Goal: Task Accomplishment & Management: Complete application form

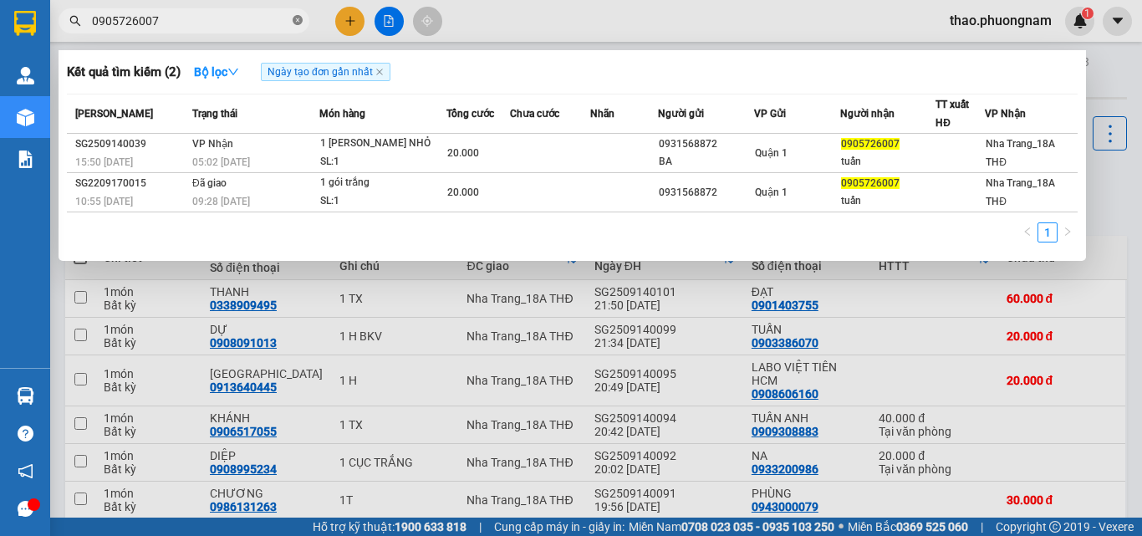
click at [298, 24] on icon "close-circle" at bounding box center [297, 20] width 10 height 10
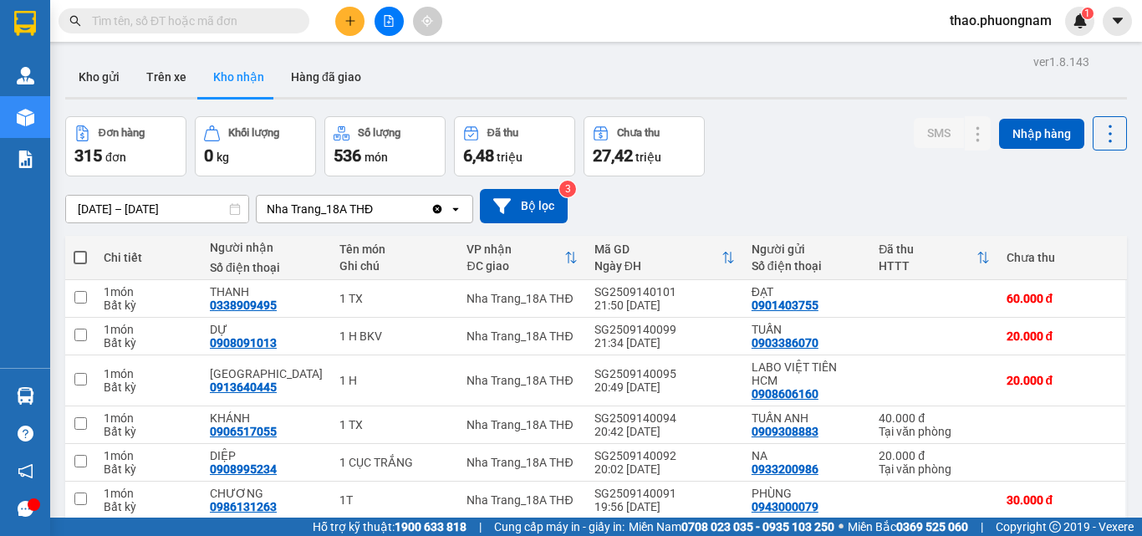
click at [235, 18] on input "text" at bounding box center [190, 21] width 197 height 18
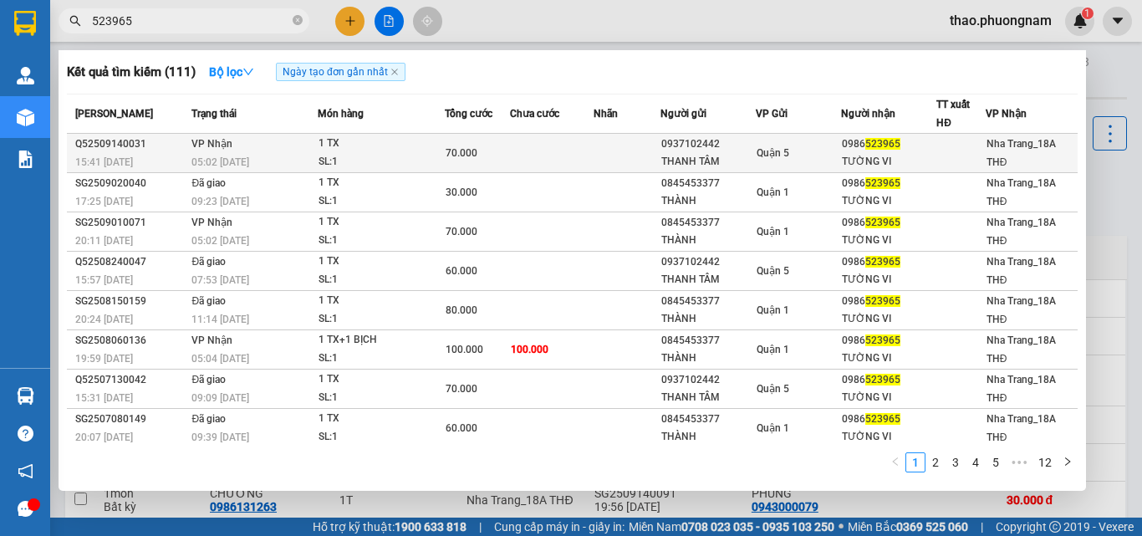
type input "523965"
click at [207, 150] on span "VP Nhận" at bounding box center [211, 142] width 41 height 13
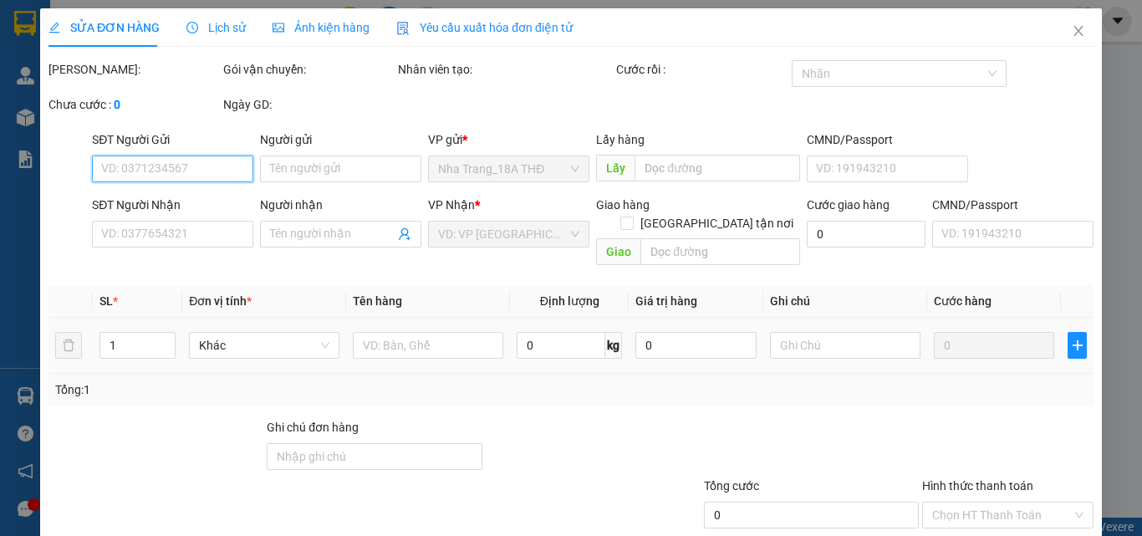
type input "0937102442"
type input "THANH TÂM"
type input "0986523965"
type input "TƯỜNG VI"
type input "70.000"
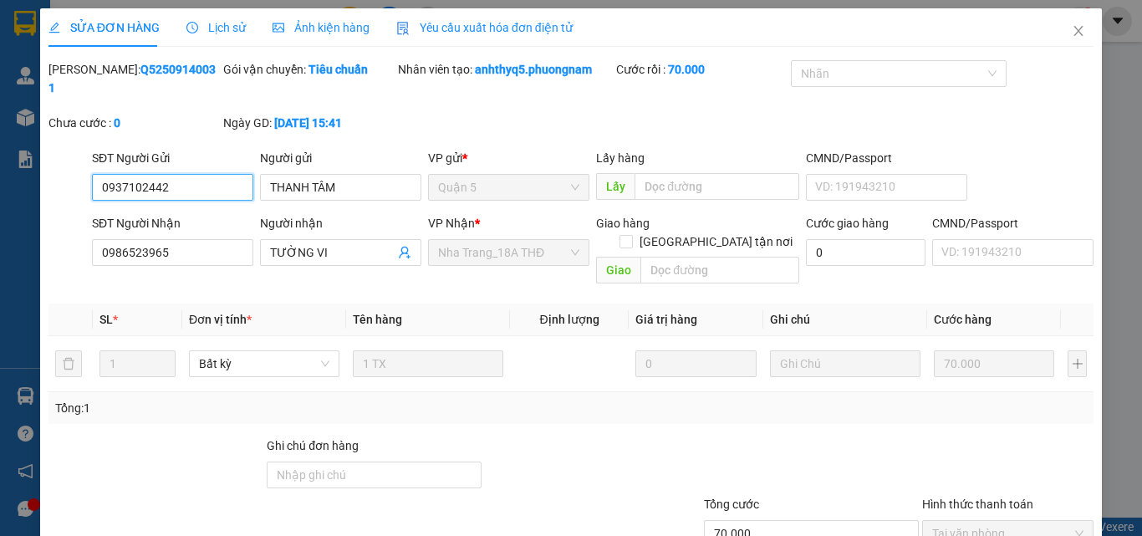
scroll to position [86, 0]
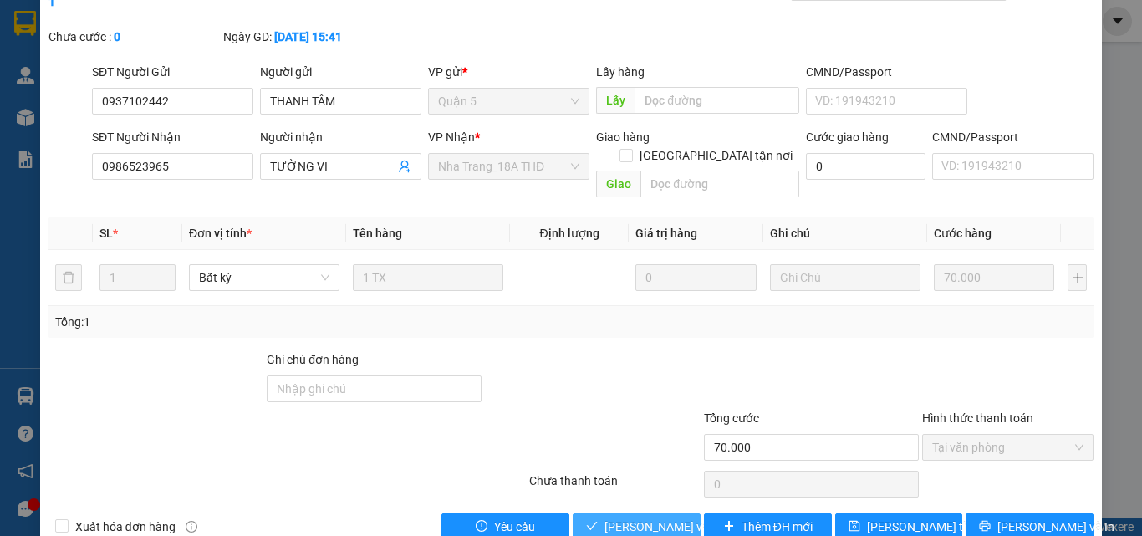
drag, startPoint x: 649, startPoint y: 489, endPoint x: 694, endPoint y: 409, distance: 91.6
click at [664, 466] on div "Total Paid Fee 70.000 Total UnPaid Fee 0 Cash Collection Total Fee Mã ĐH: Q5250…" at bounding box center [570, 257] width 1045 height 566
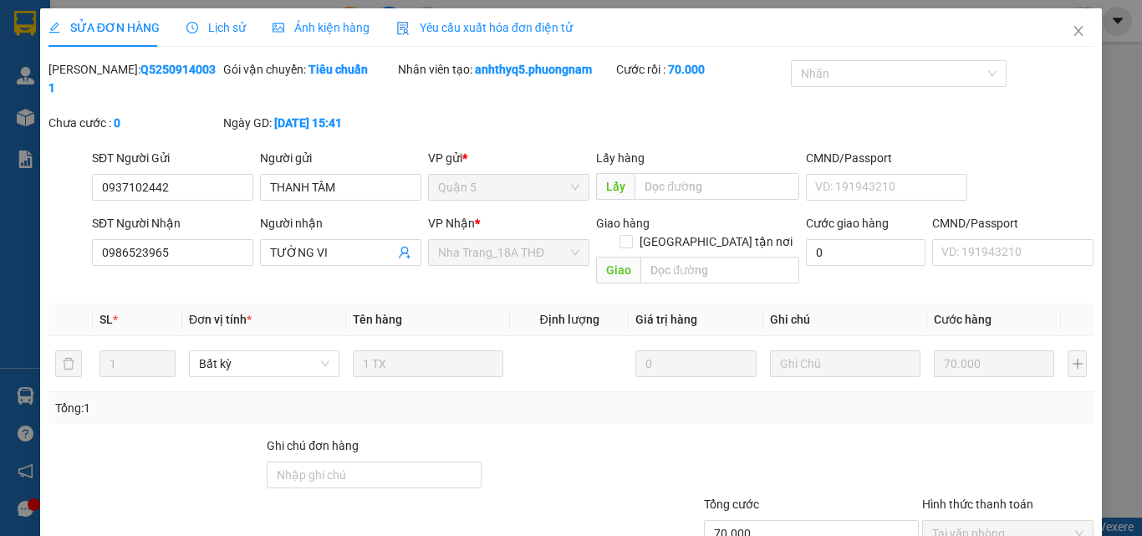
scroll to position [84, 0]
